Goal: Task Accomplishment & Management: Use online tool/utility

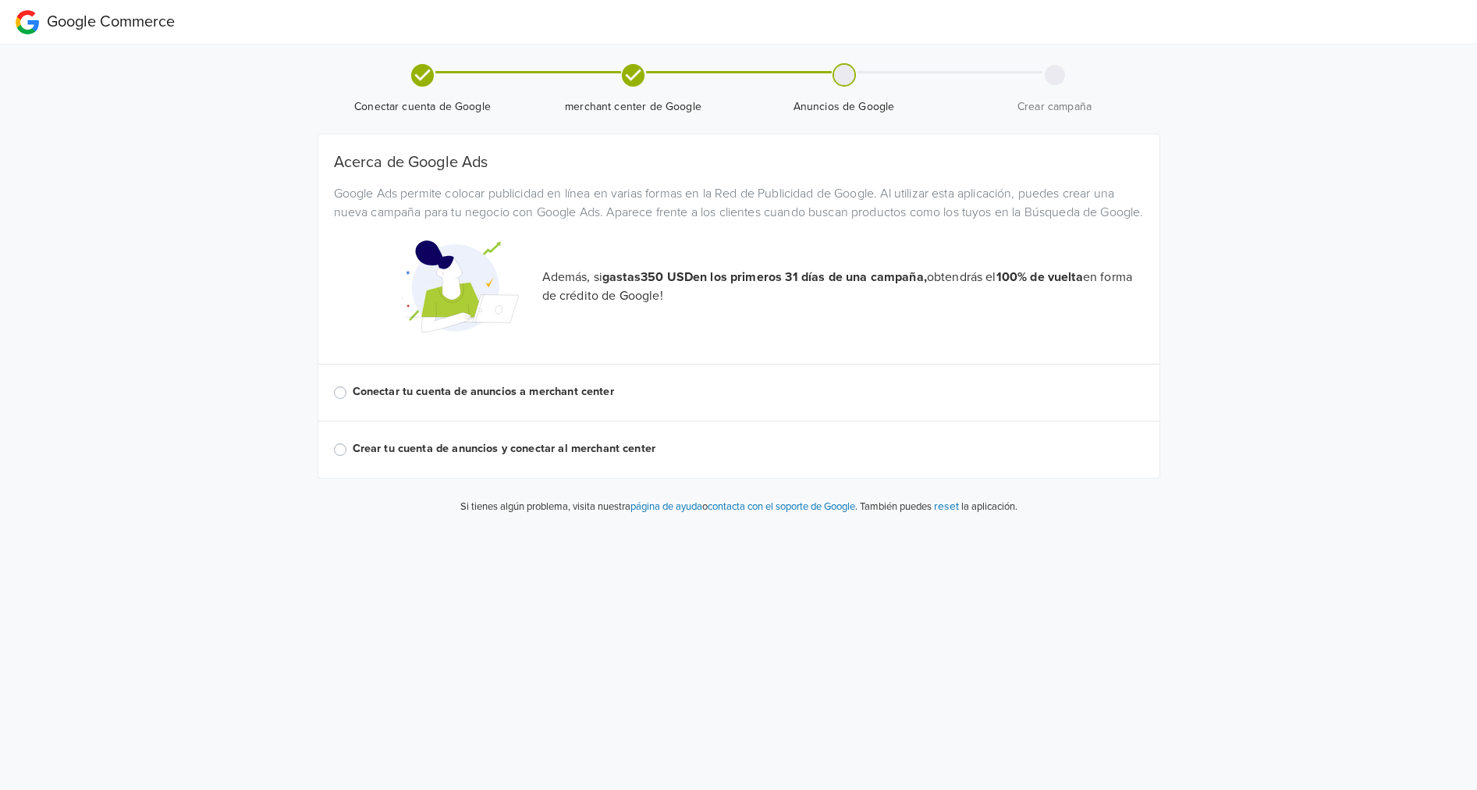
click at [446, 400] on label "Conectar tu cuenta de anuncios a merchant center" at bounding box center [748, 391] width 791 height 17
click at [0, 0] on input "Conectar tu cuenta de anuncios a merchant center" at bounding box center [0, 0] width 0 height 0
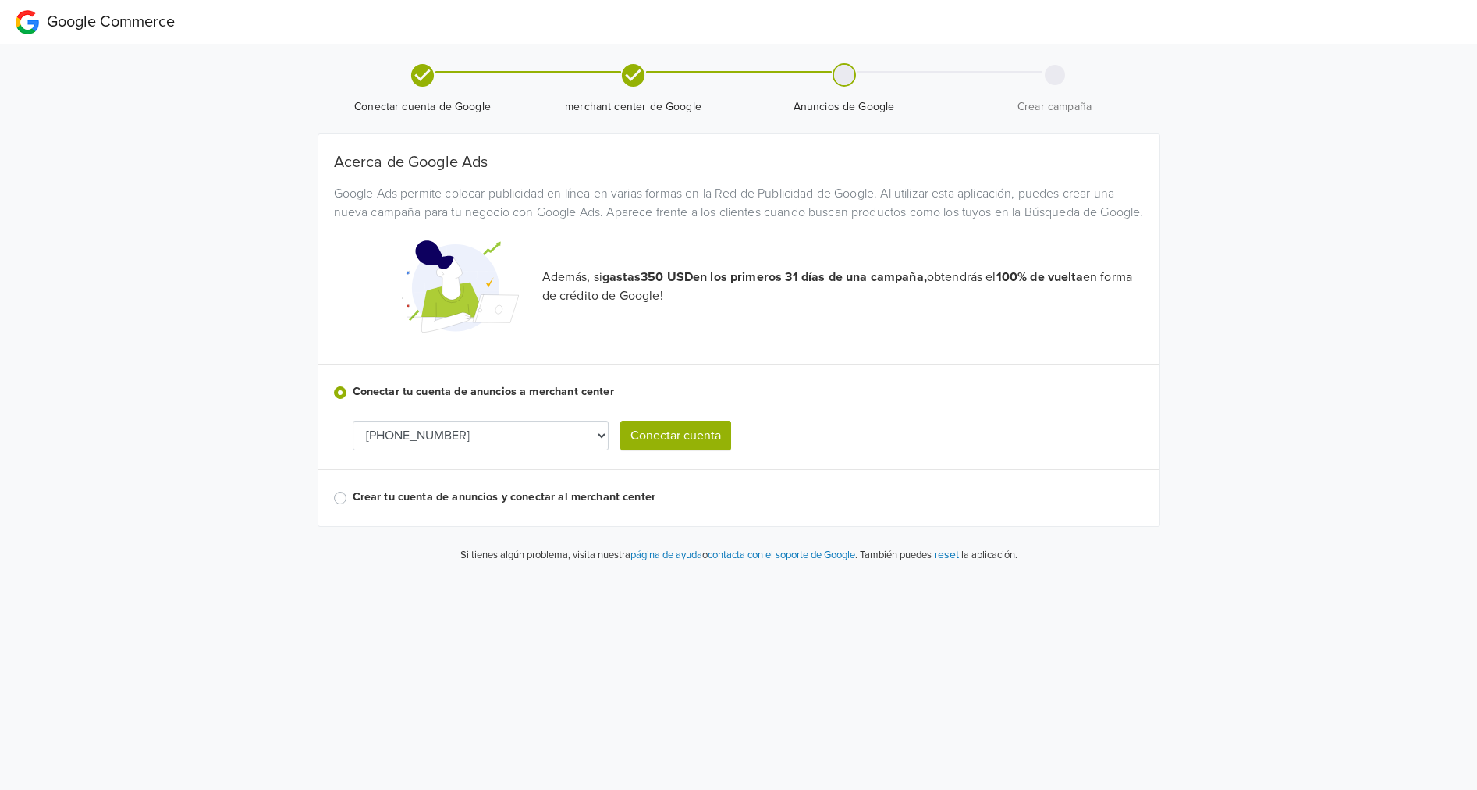
click at [473, 471] on div "Acerca de Google Ads Google Ads permite colocar publicidad en línea en varias f…" at bounding box center [739, 330] width 810 height 354
click at [475, 450] on select "[PHONE_NUMBER] [PHONE_NUMBER] [PHONE_NUMBER] [PHONE_NUMBER]" at bounding box center [481, 436] width 256 height 30
click at [535, 446] on select "[PHONE_NUMBER] [PHONE_NUMBER] [PHONE_NUMBER] [PHONE_NUMBER]" at bounding box center [481, 436] width 256 height 30
select select "5997303233"
click at [689, 450] on button "Conectar cuenta" at bounding box center [675, 436] width 111 height 30
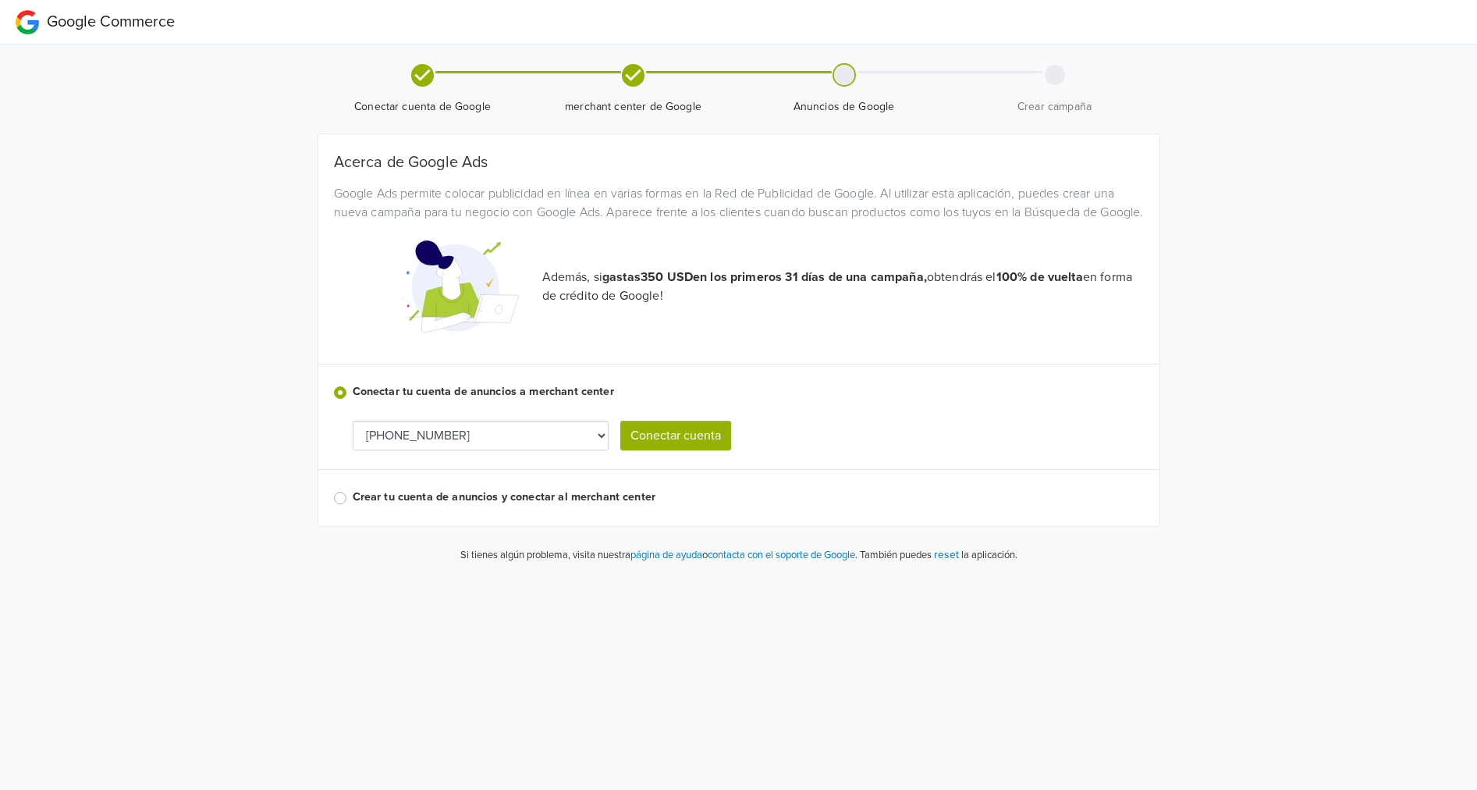
select select "5997303233"
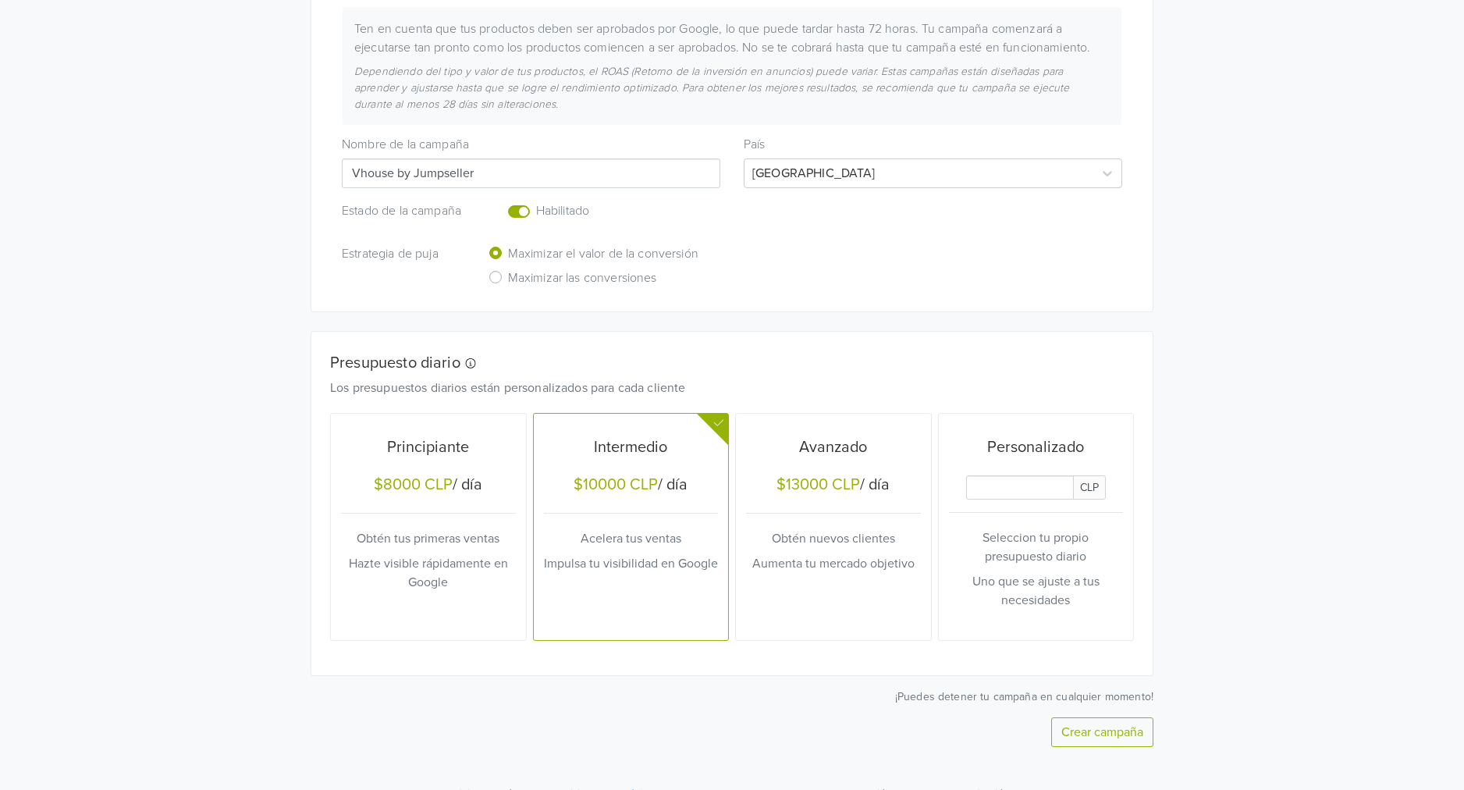
scroll to position [332, 0]
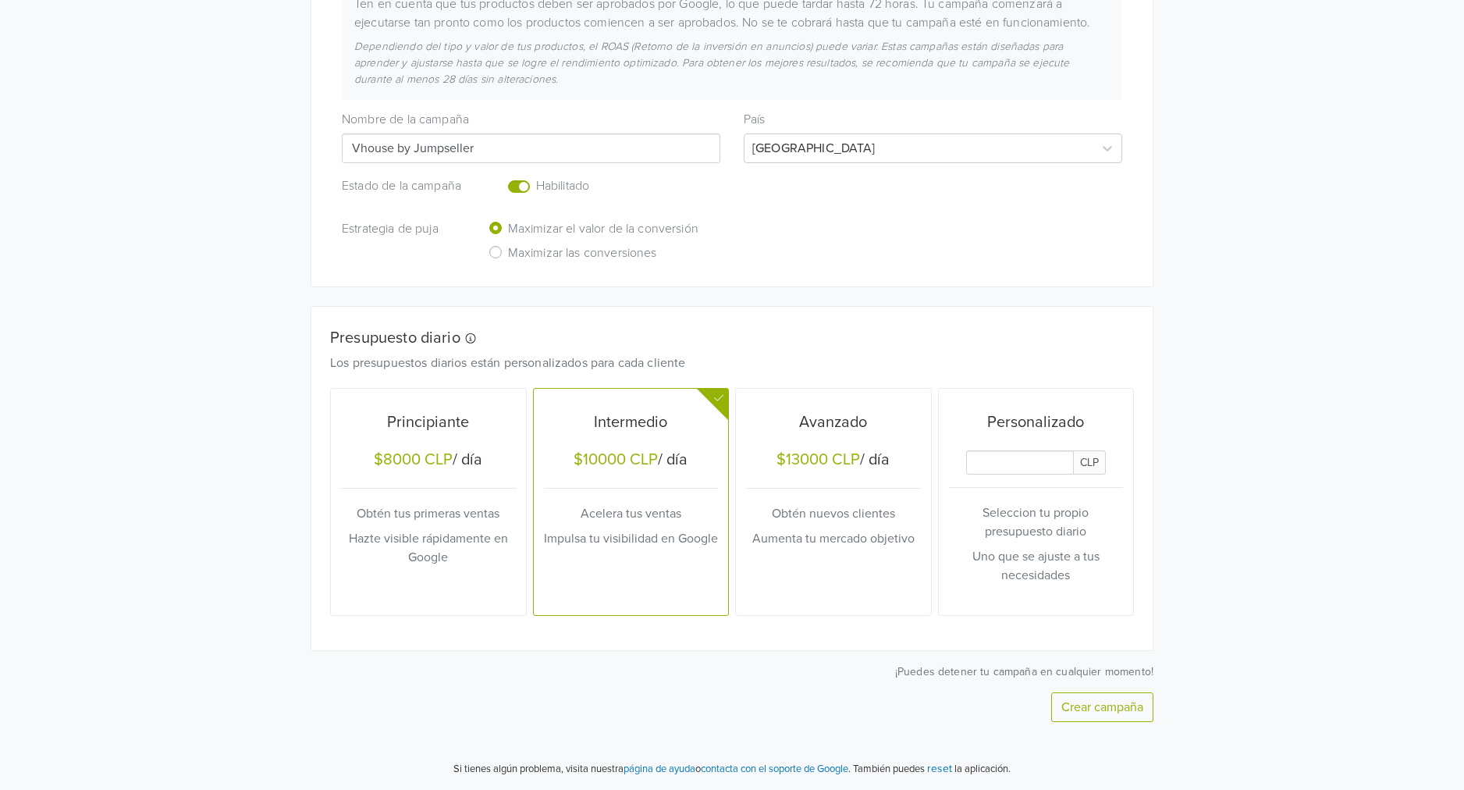
click at [1060, 457] on input "Daily Custom Budget" at bounding box center [1020, 462] width 108 height 24
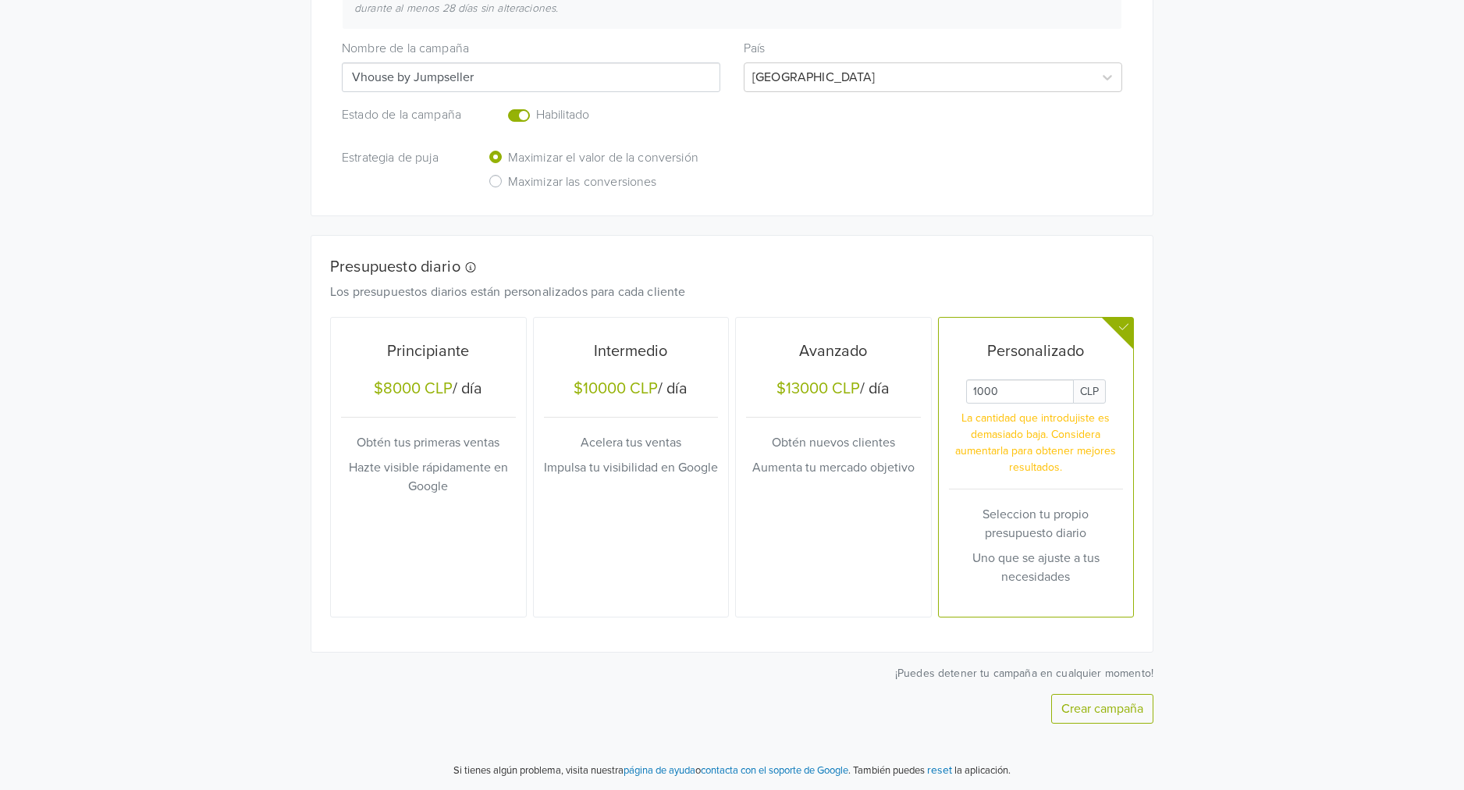
scroll to position [406, 0]
type input "1000"
click at [1090, 711] on button "Crear campaña" at bounding box center [1102, 707] width 102 height 30
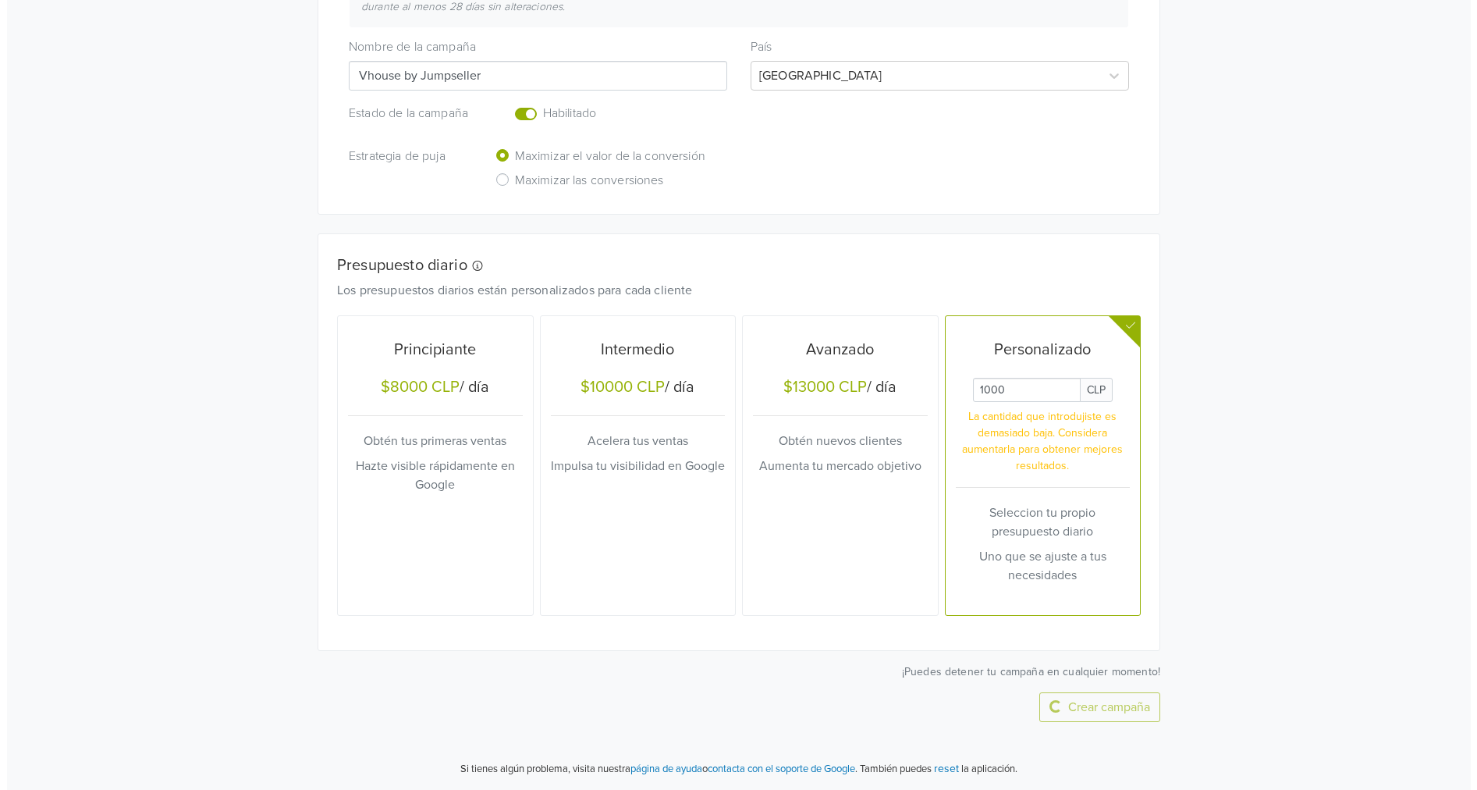
scroll to position [0, 0]
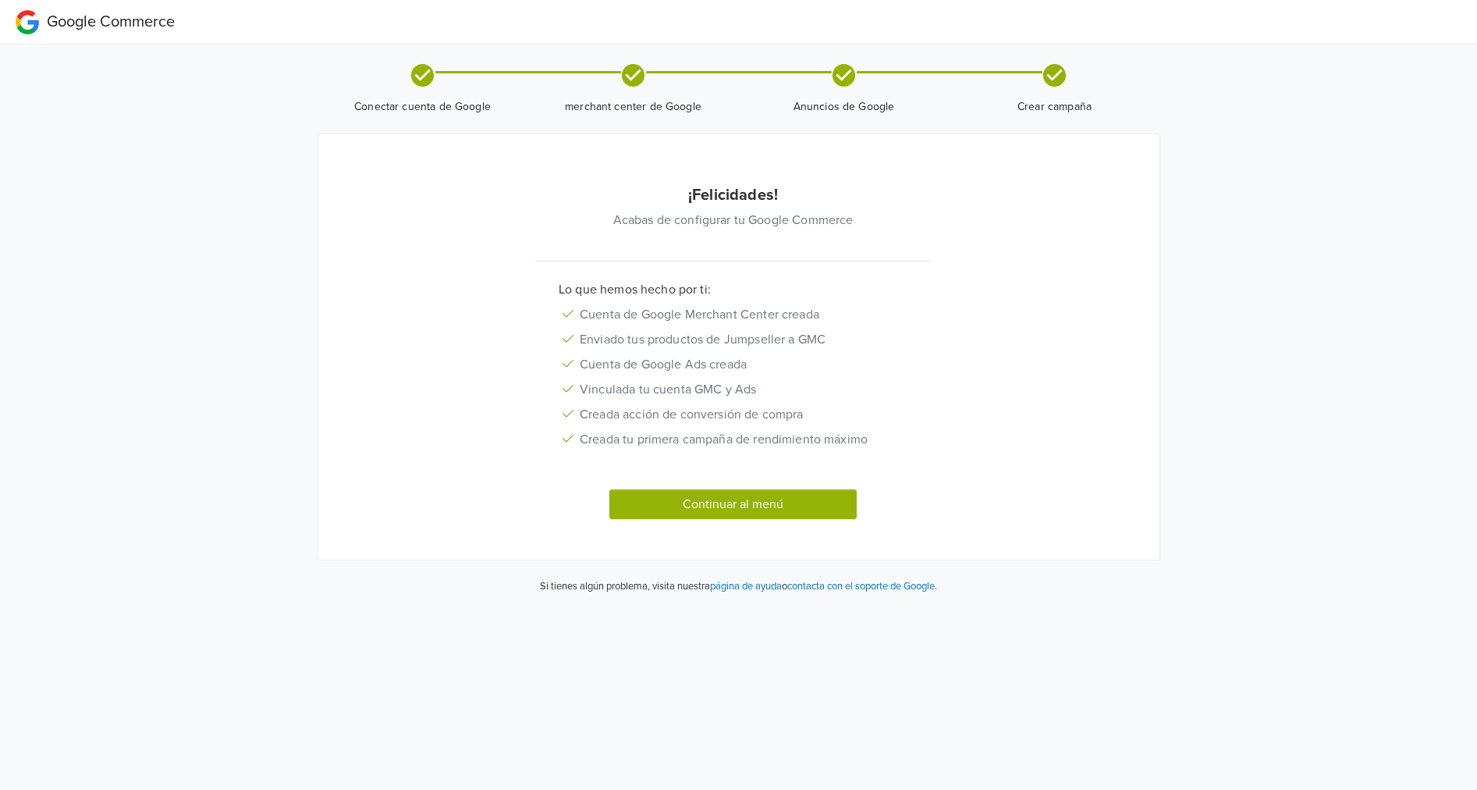
click at [753, 510] on button "Continuar al menú" at bounding box center [734, 504] width 248 height 30
